Goal: Task Accomplishment & Management: Manage account settings

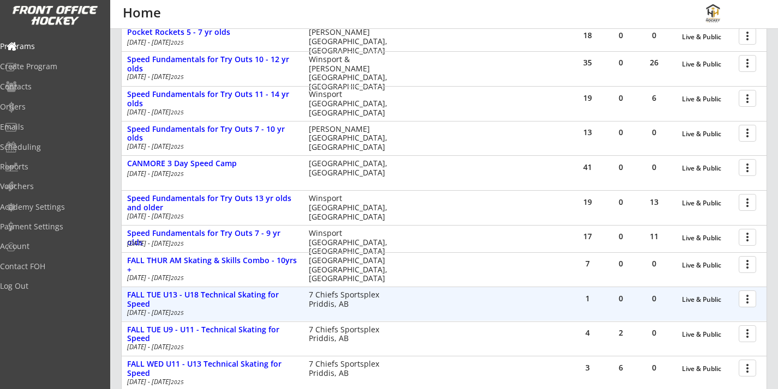
scroll to position [360, 0]
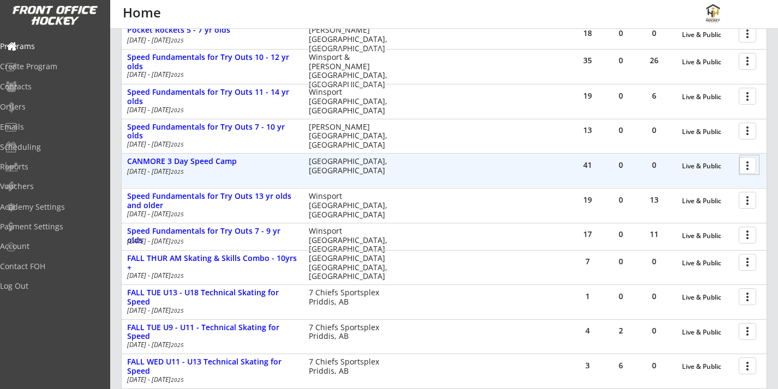
click at [751, 161] on div at bounding box center [749, 164] width 19 height 19
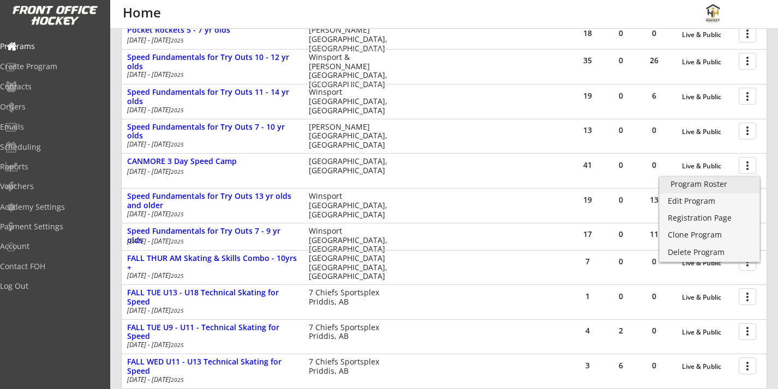
click at [719, 184] on div "Program Roster" at bounding box center [709, 185] width 78 height 8
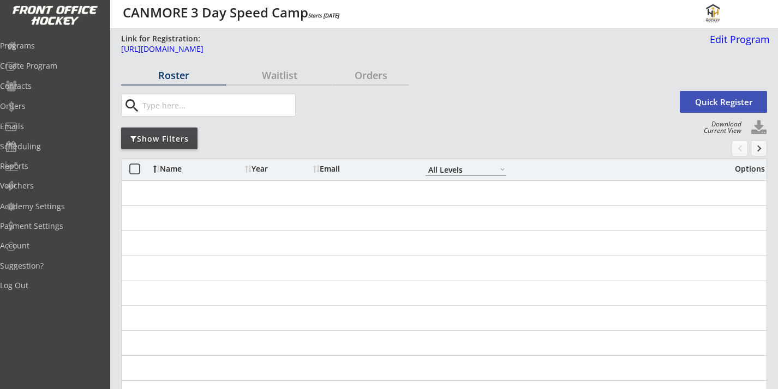
select select ""All Levels""
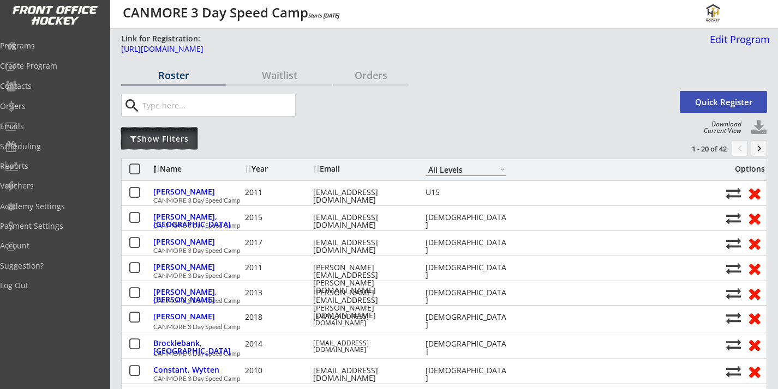
click at [163, 137] on div "Show Filters" at bounding box center [159, 139] width 76 height 11
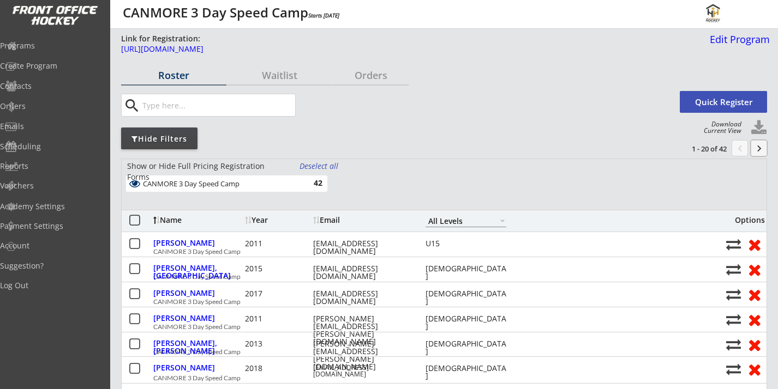
click at [761, 148] on button "keyboard_arrow_right" at bounding box center [758, 148] width 16 height 16
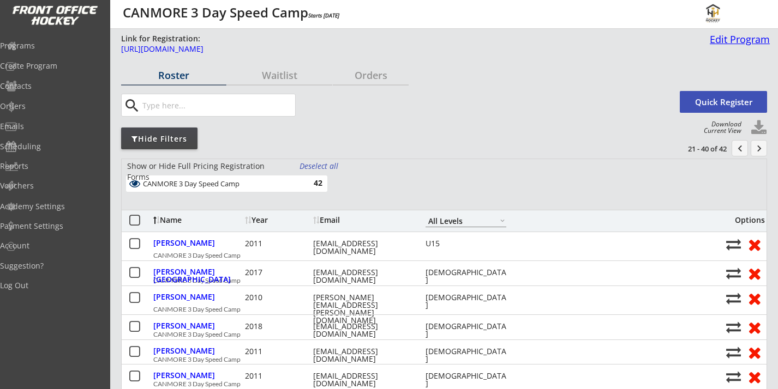
click at [726, 42] on div "Edit Program" at bounding box center [737, 39] width 64 height 10
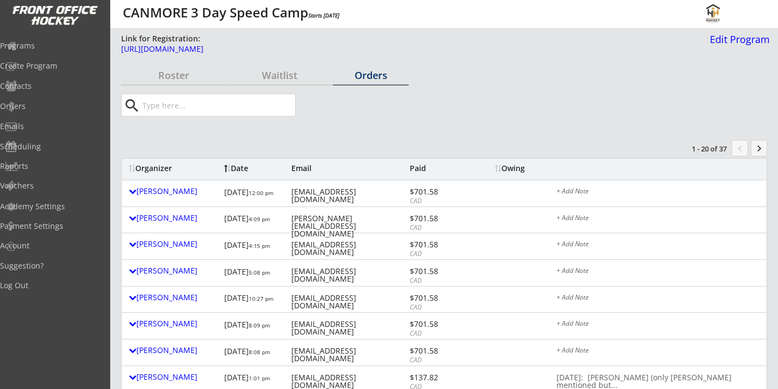
click at [714, 117] on div at bounding box center [723, 104] width 87 height 27
click at [758, 149] on button "keyboard_arrow_right" at bounding box center [758, 148] width 16 height 16
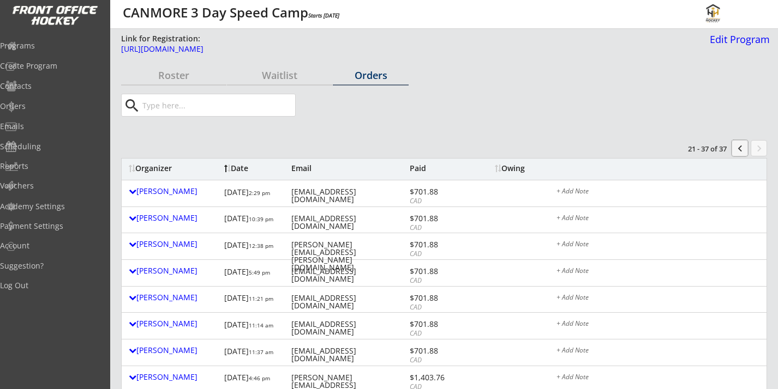
click at [736, 149] on button "chevron_left" at bounding box center [739, 148] width 16 height 16
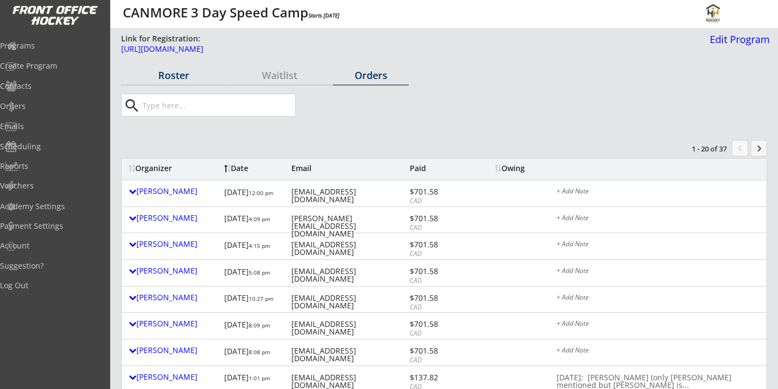
click at [172, 78] on div "Roster" at bounding box center [173, 75] width 105 height 10
select select ""All Levels""
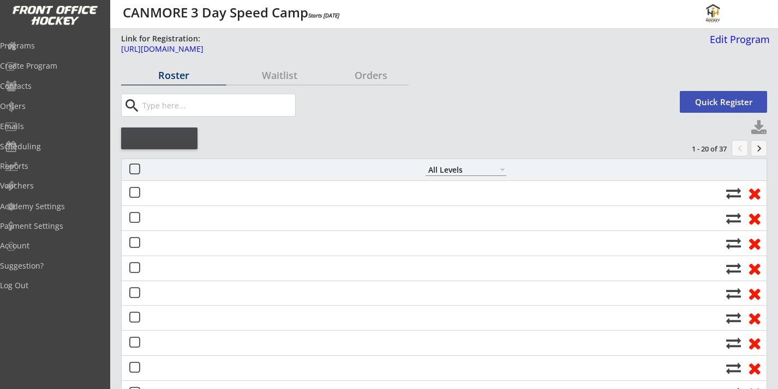
select select ""All Levels""
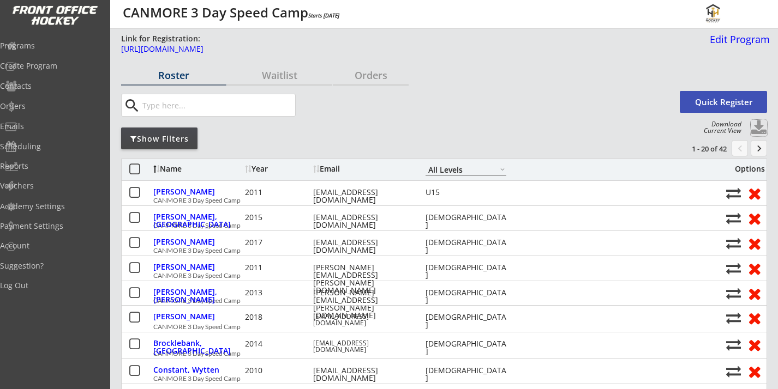
click at [758, 129] on button at bounding box center [758, 128] width 16 height 16
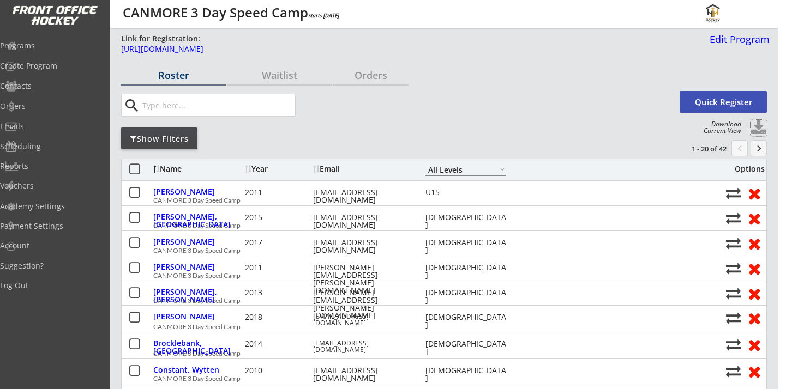
select select ""Player Info""
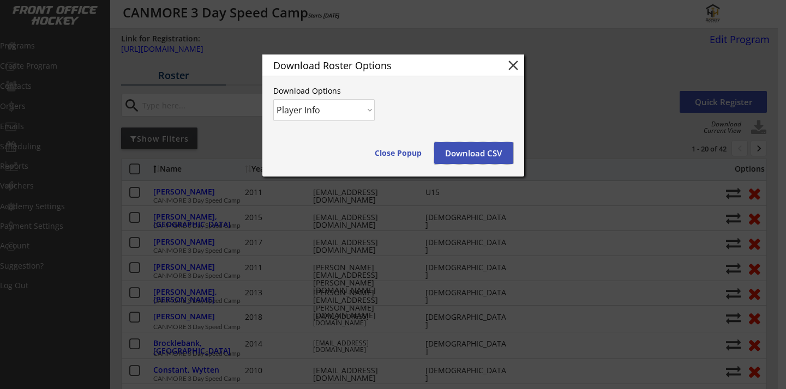
click at [470, 154] on button "Download CSV" at bounding box center [473, 153] width 79 height 22
